Goal: Check status

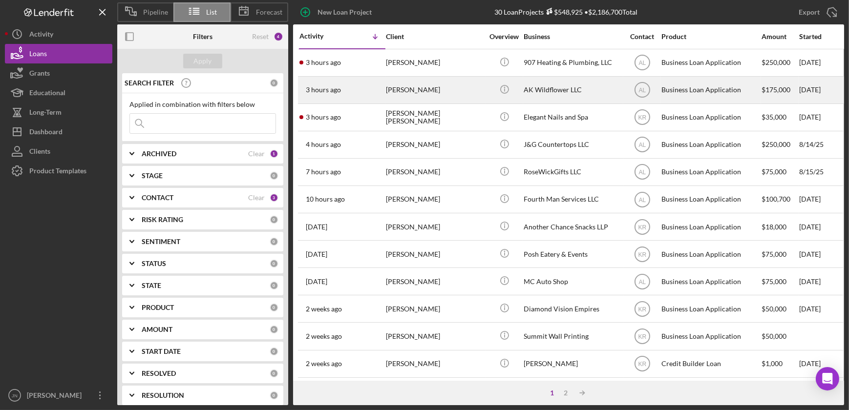
click at [423, 88] on div "[PERSON_NAME]" at bounding box center [435, 90] width 98 height 26
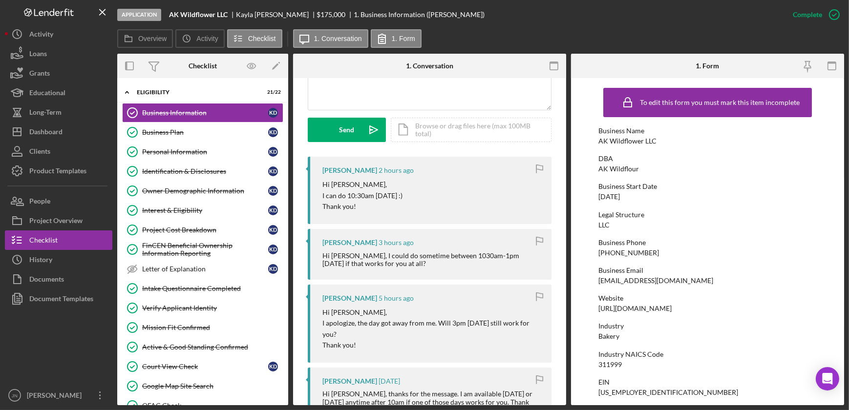
scroll to position [266, 0]
